Goal: Obtain resource: Download file/media

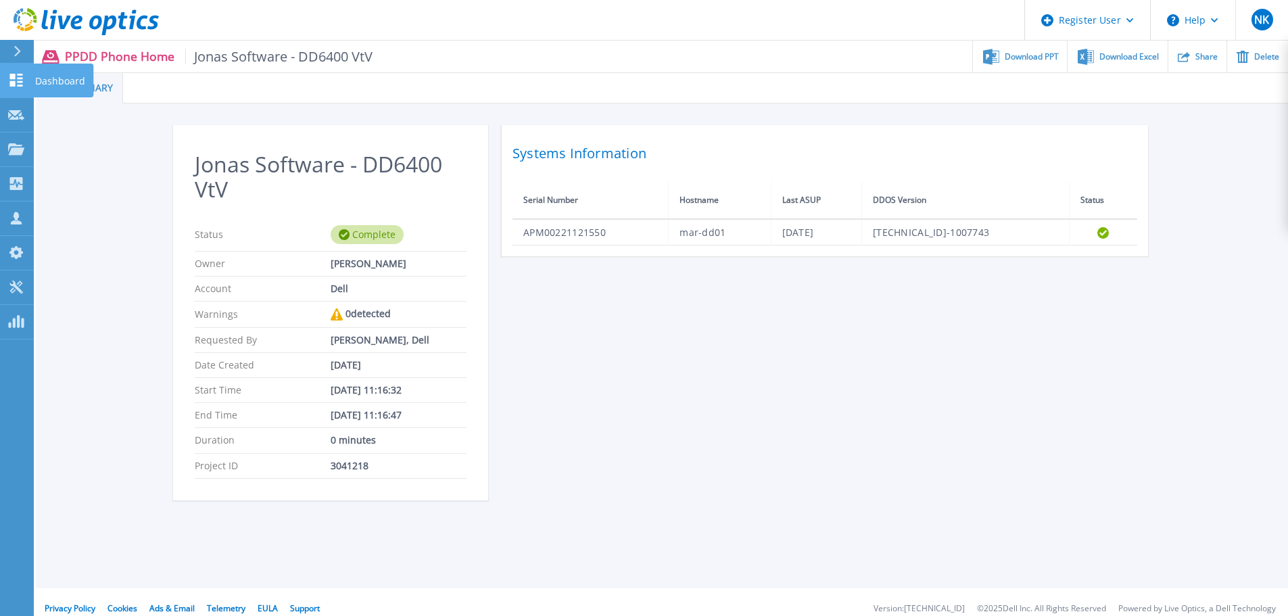
click at [23, 85] on icon at bounding box center [16, 80] width 16 height 13
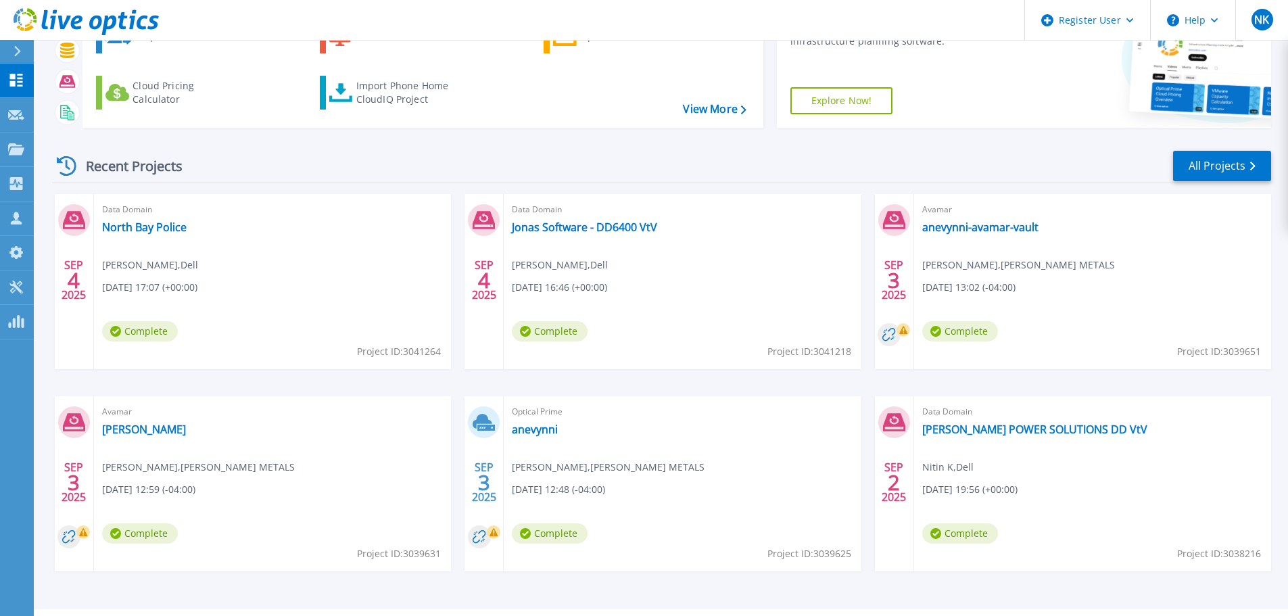
scroll to position [133, 0]
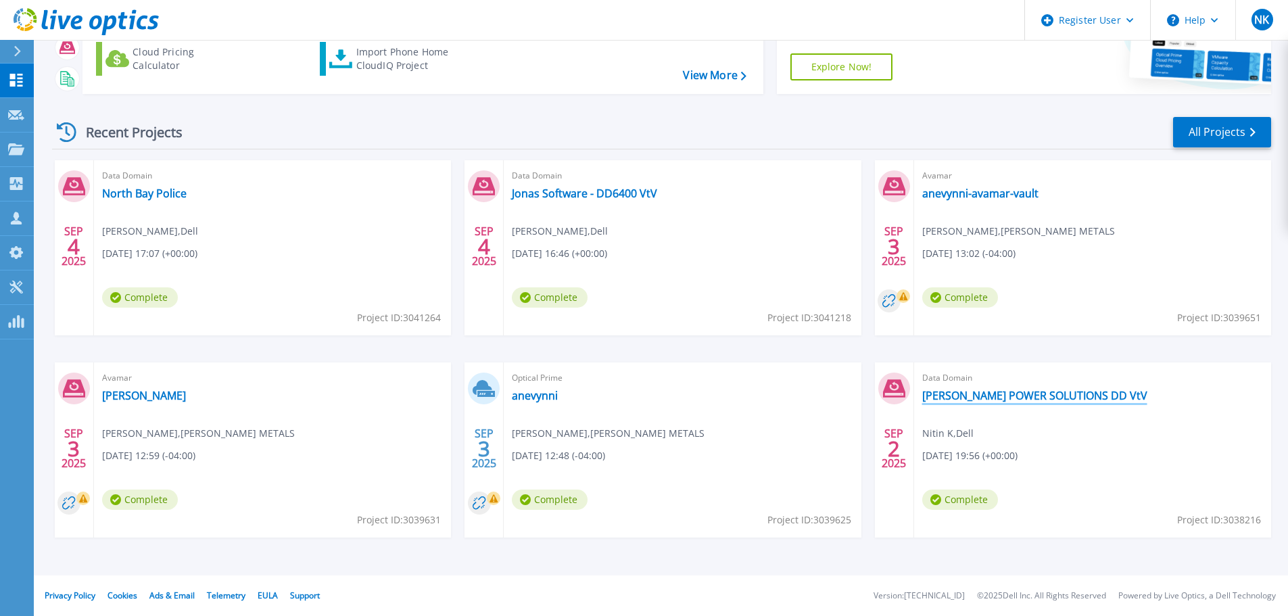
click at [1064, 395] on link "HAMMOND POWER SOLUTIONS DD VtV" at bounding box center [1034, 396] width 225 height 14
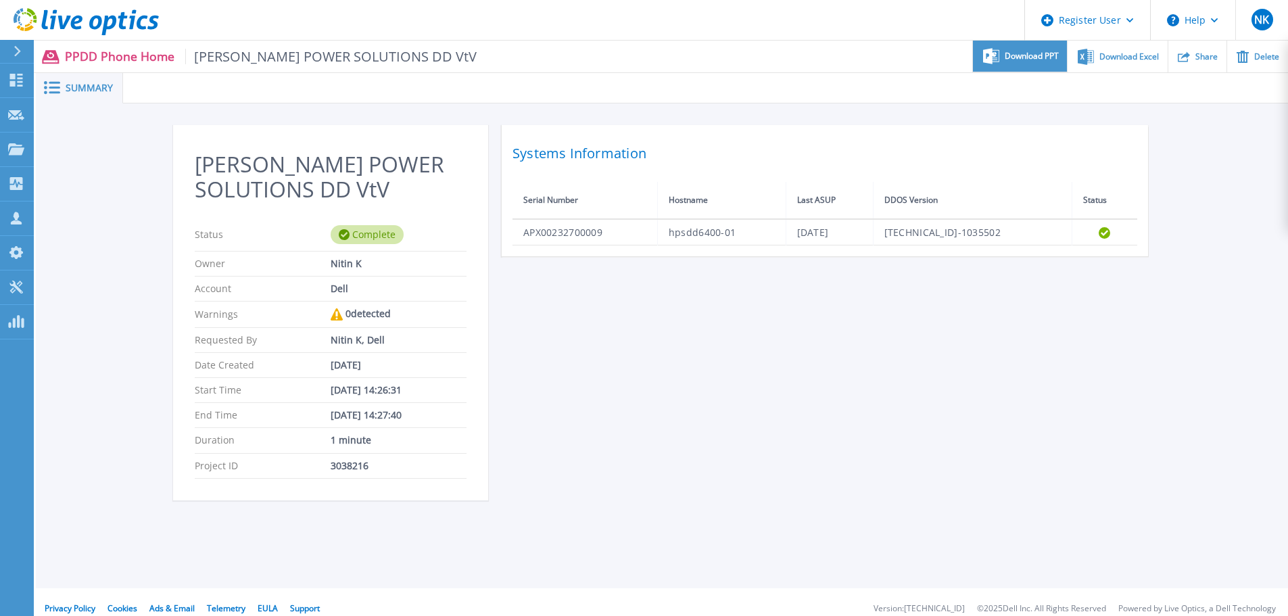
click at [1032, 56] on span "Download PPT" at bounding box center [1032, 56] width 54 height 8
click at [22, 80] on icon at bounding box center [16, 80] width 16 height 13
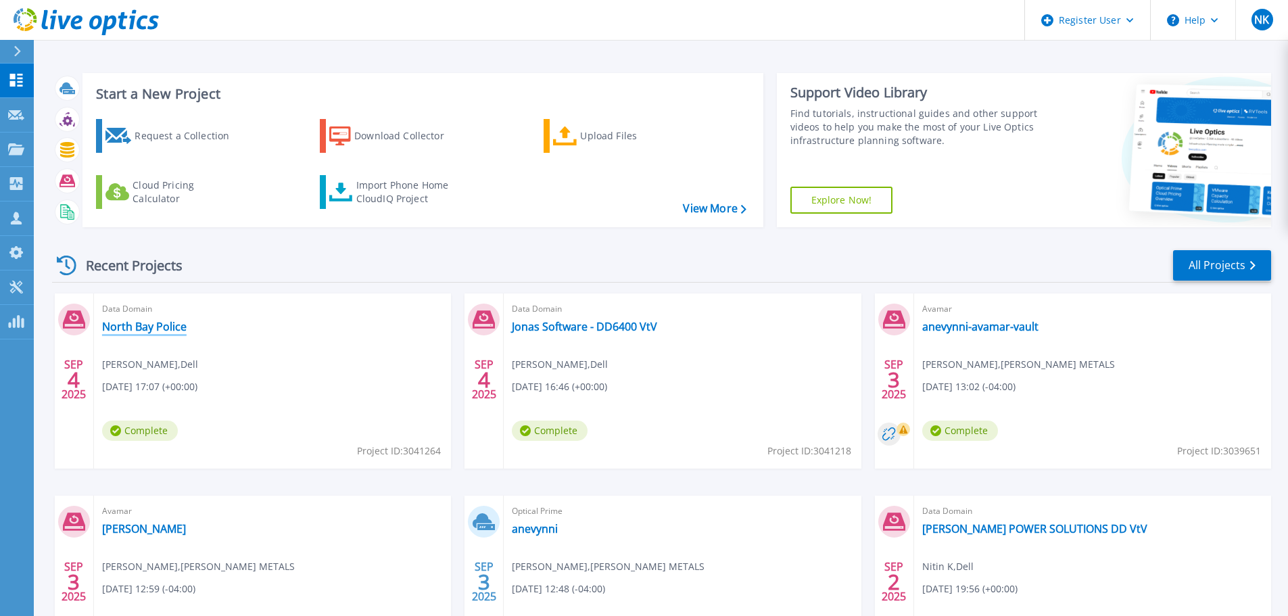
click at [134, 325] on link "North Bay Police" at bounding box center [144, 327] width 85 height 14
